Goal: Check status

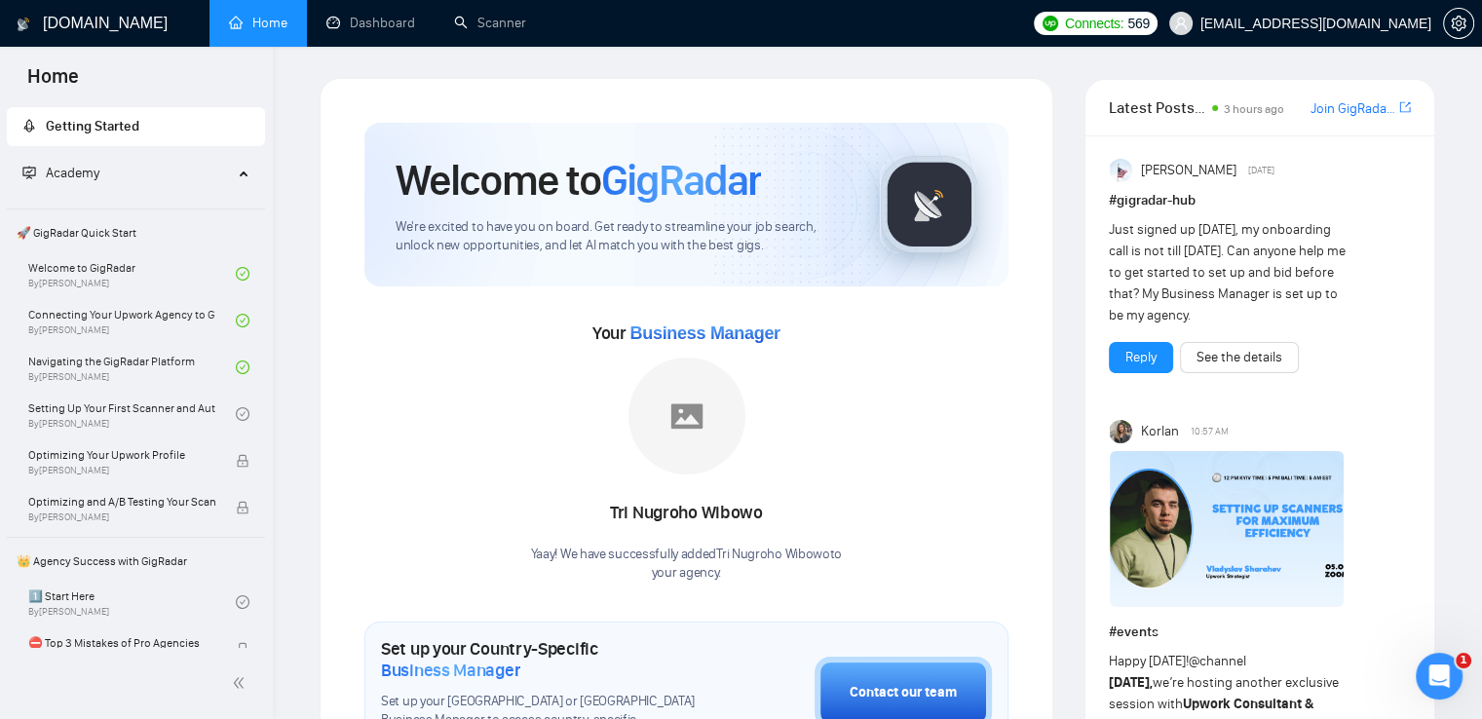
scroll to position [195, 0]
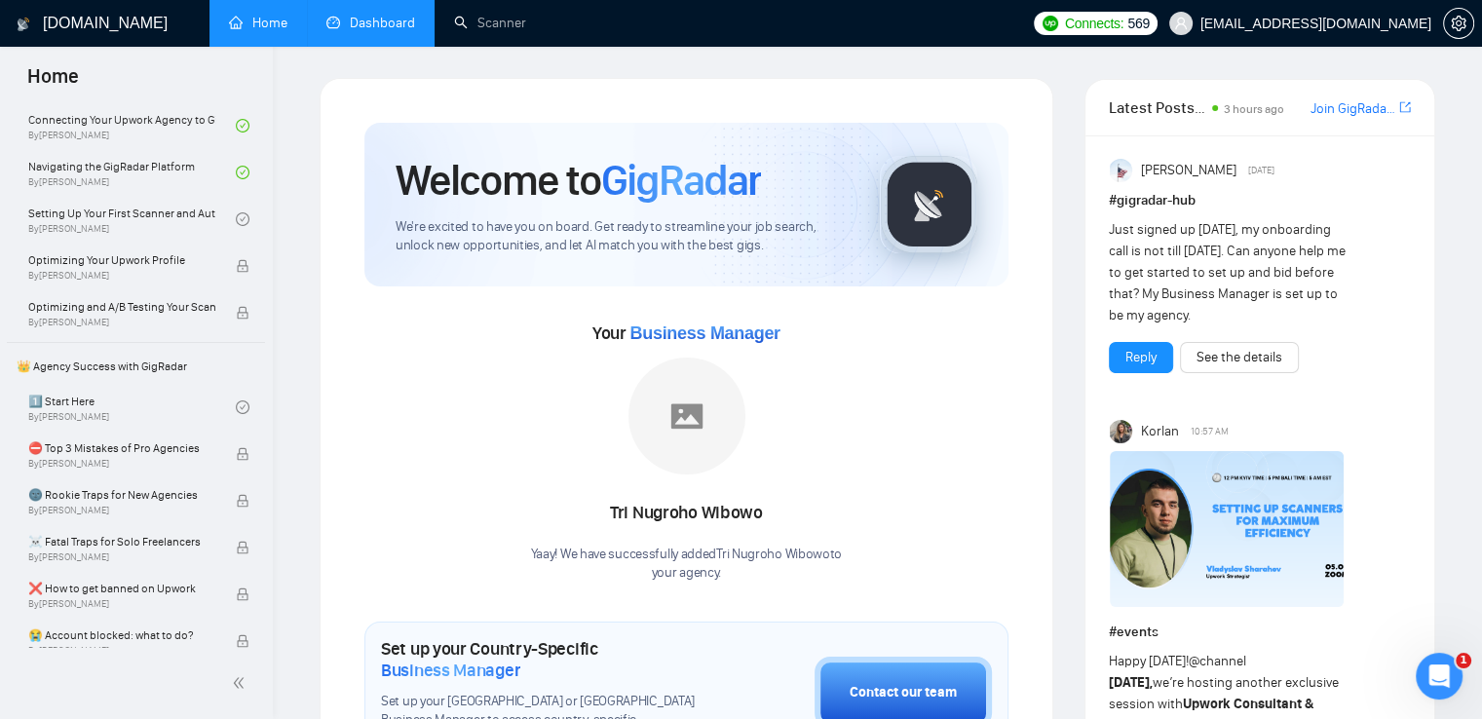
click at [366, 19] on link "Dashboard" at bounding box center [370, 23] width 89 height 17
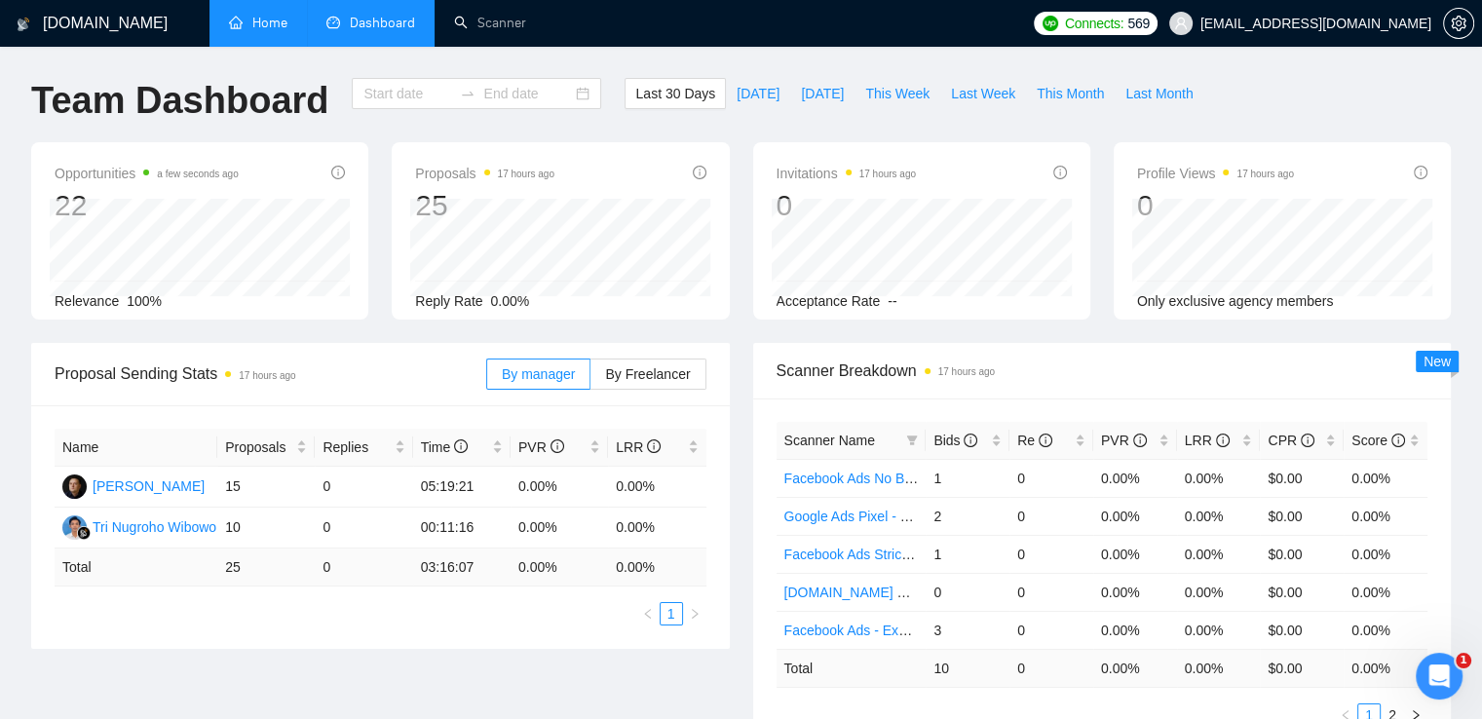
type input "[DATE]"
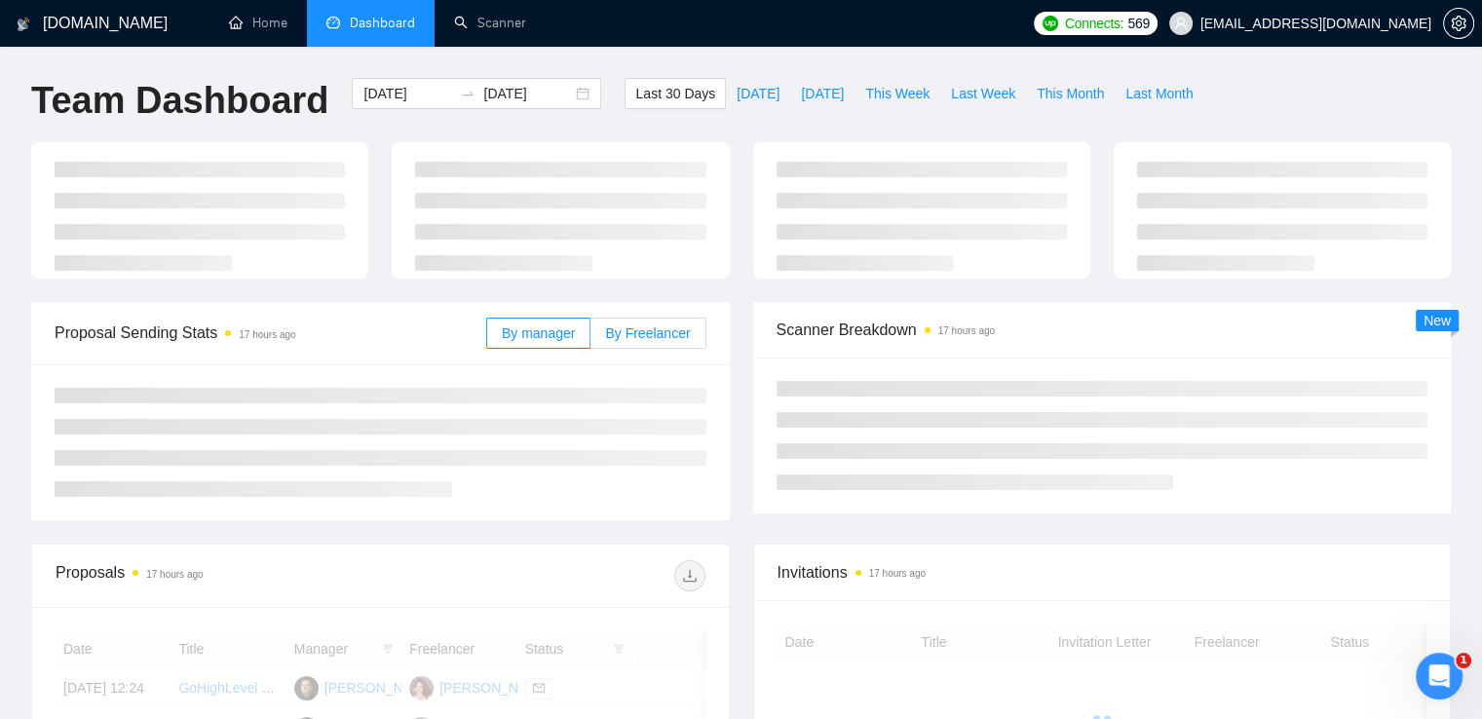
click at [662, 338] on span "By Freelancer" at bounding box center [647, 333] width 85 height 16
click at [590, 338] on input "By Freelancer" at bounding box center [590, 338] width 0 height 0
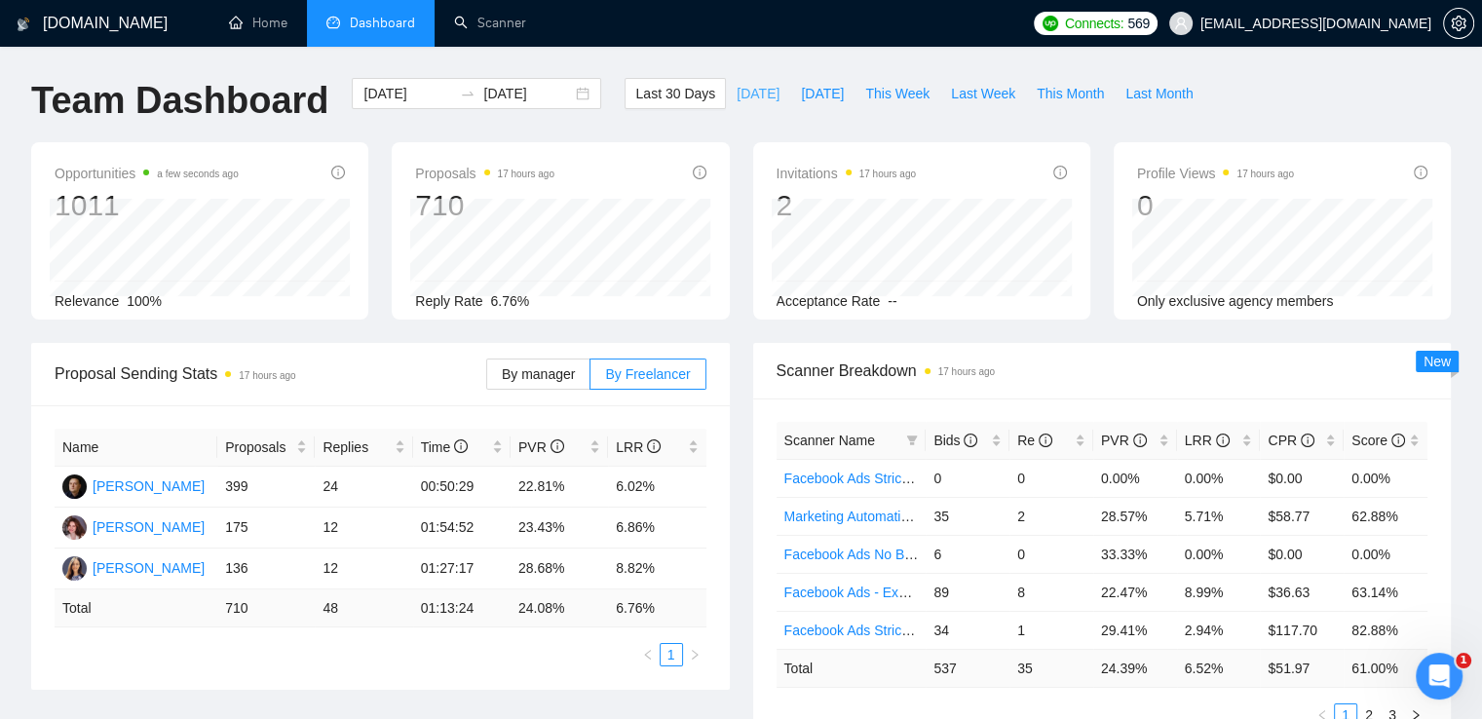
click at [737, 98] on span "[DATE]" at bounding box center [758, 93] width 43 height 21
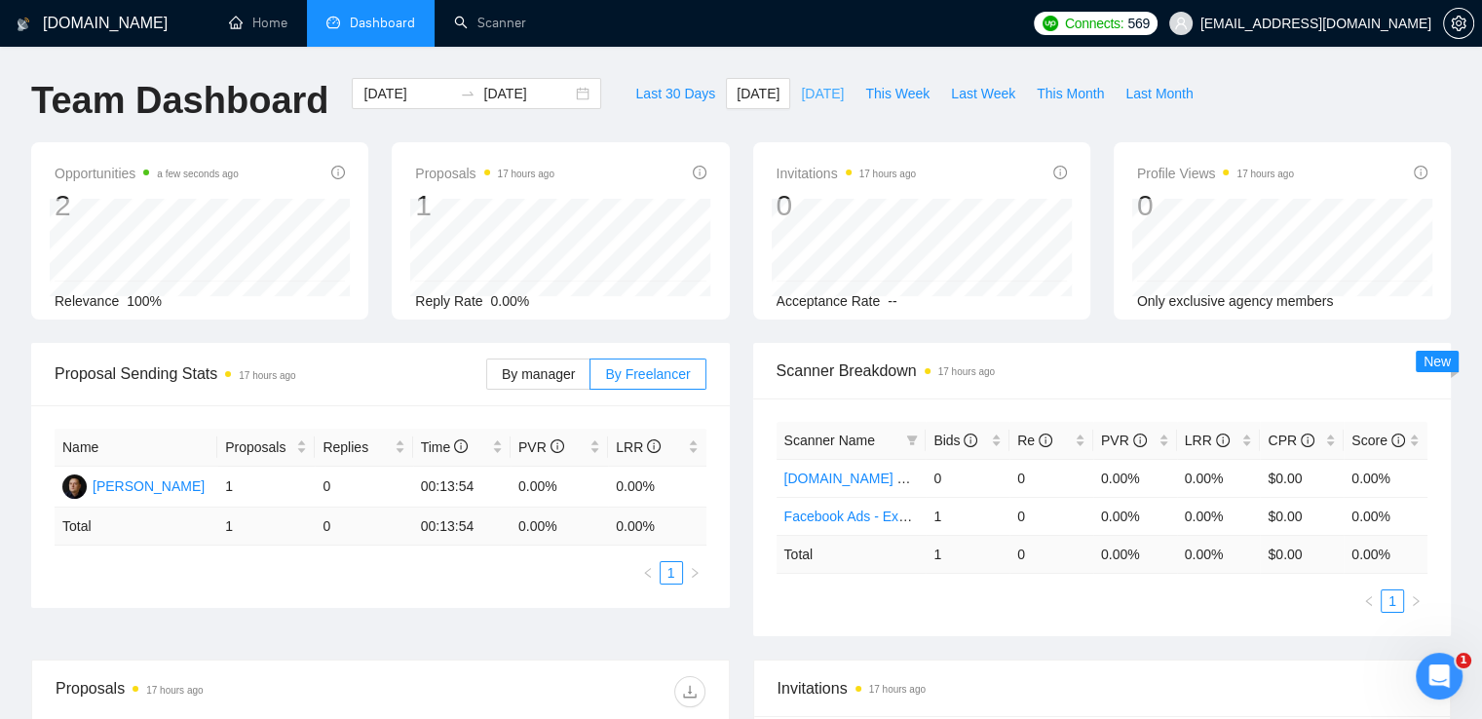
click at [810, 91] on span "[DATE]" at bounding box center [822, 93] width 43 height 21
type input "[DATE]"
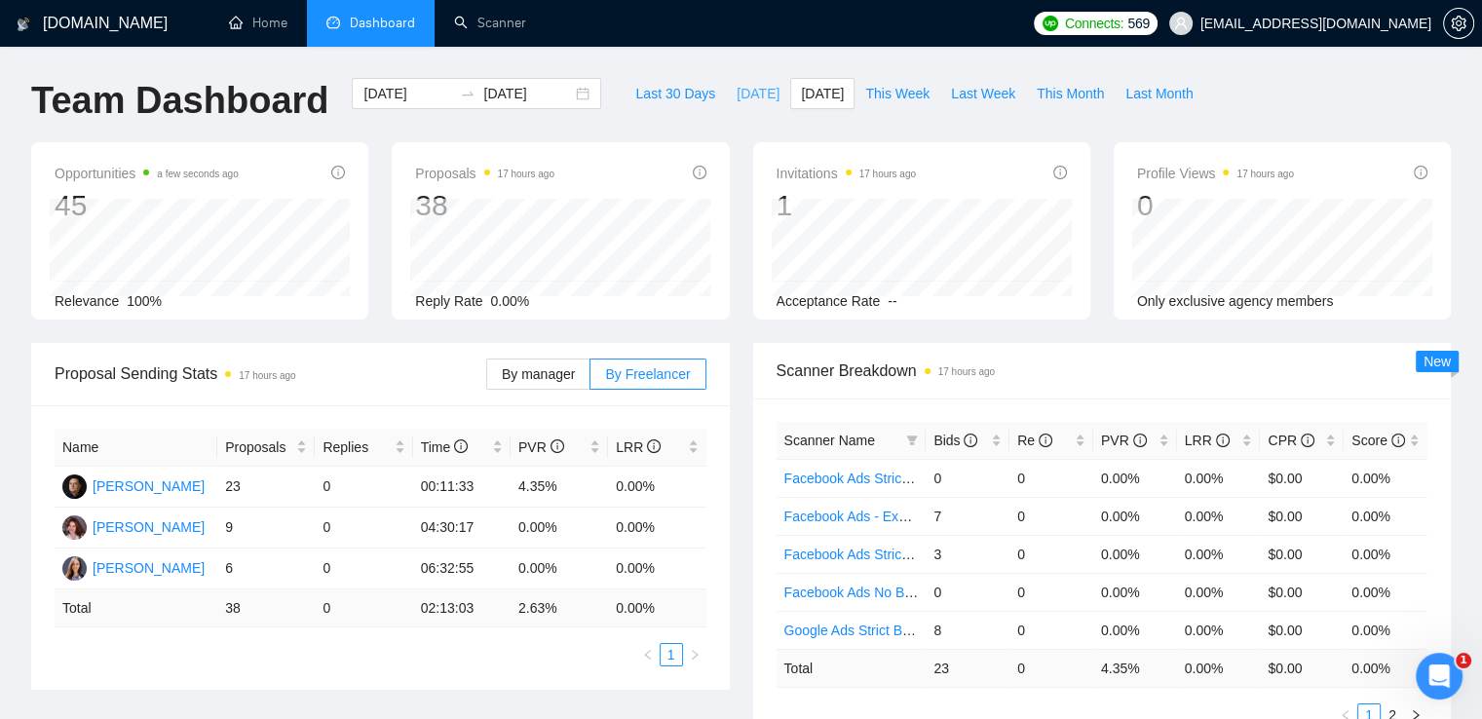
click at [737, 94] on span "[DATE]" at bounding box center [758, 93] width 43 height 21
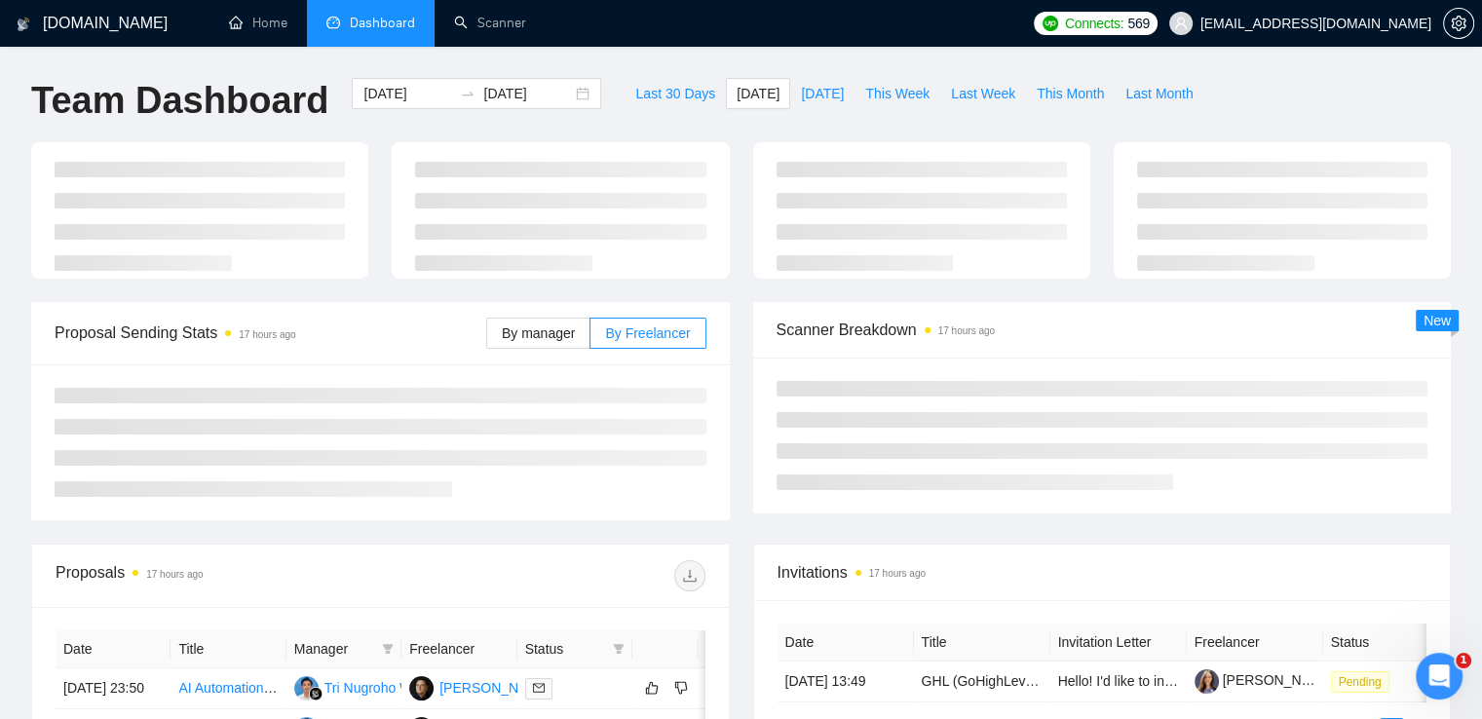
type input "[DATE]"
